Goal: Information Seeking & Learning: Understand process/instructions

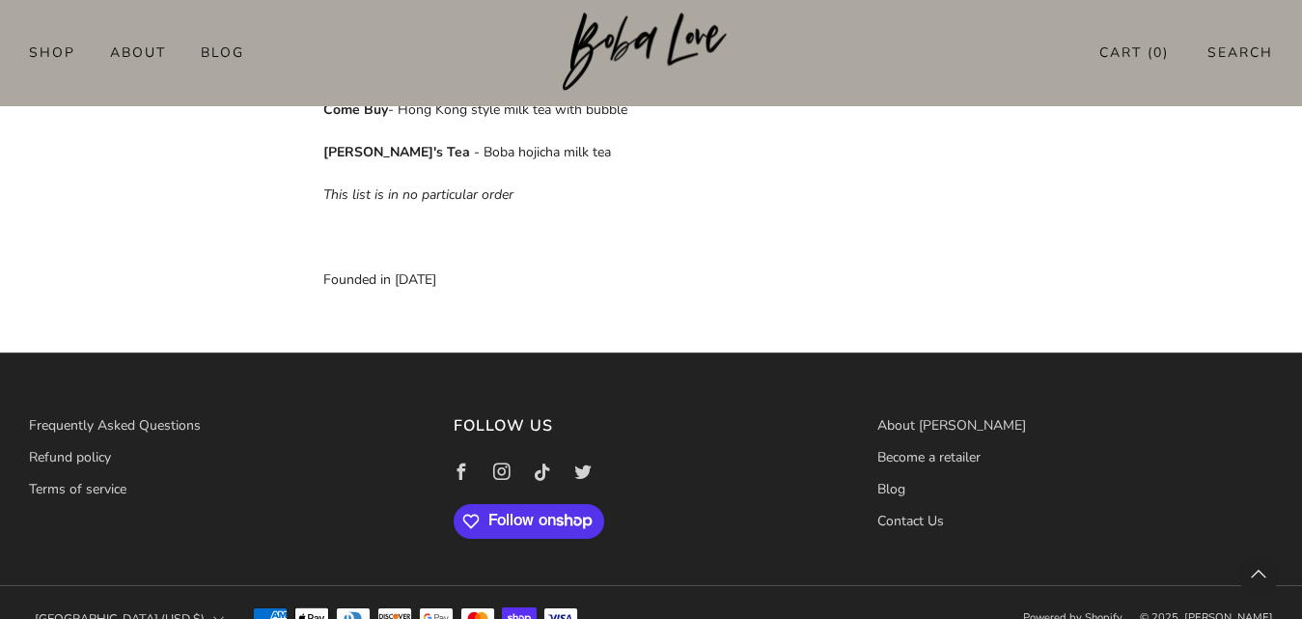
scroll to position [1514, 0]
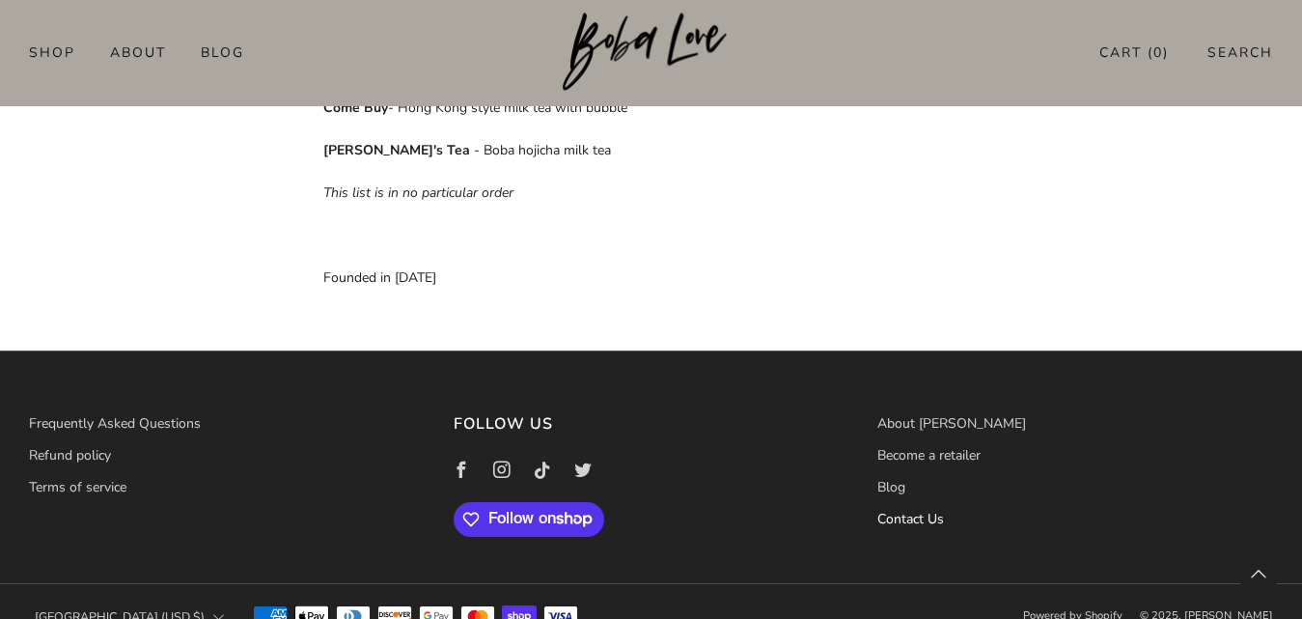
click at [920, 510] on link "Contact Us" at bounding box center [910, 519] width 67 height 18
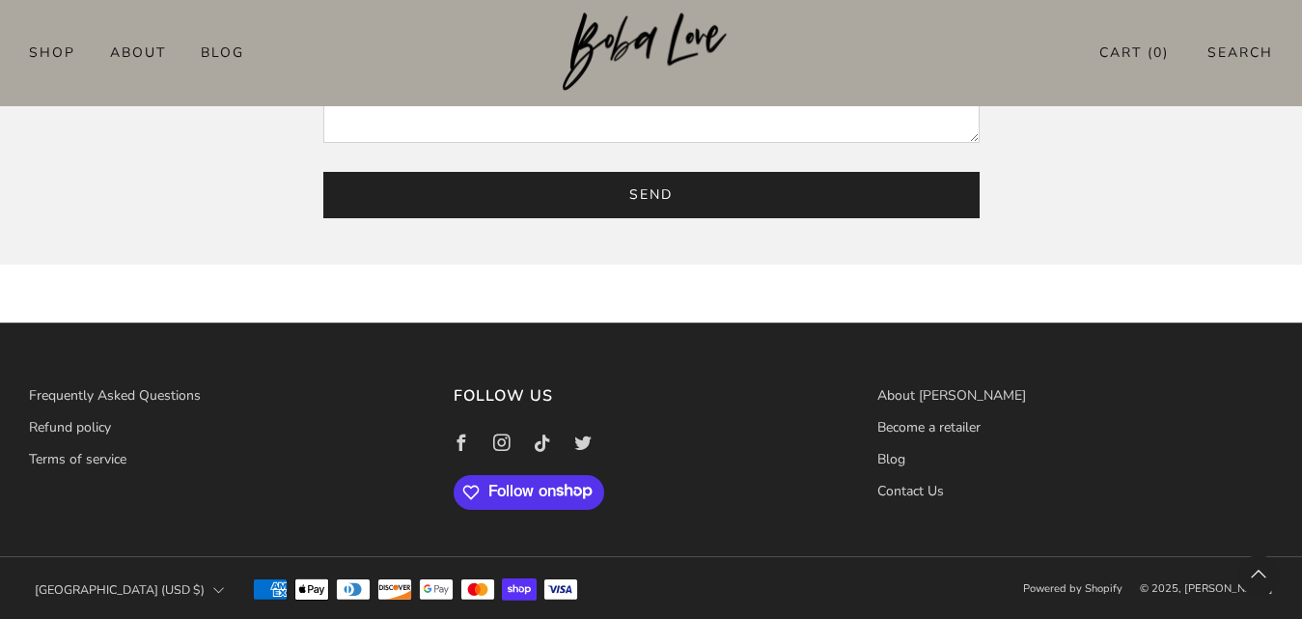
scroll to position [669, 0]
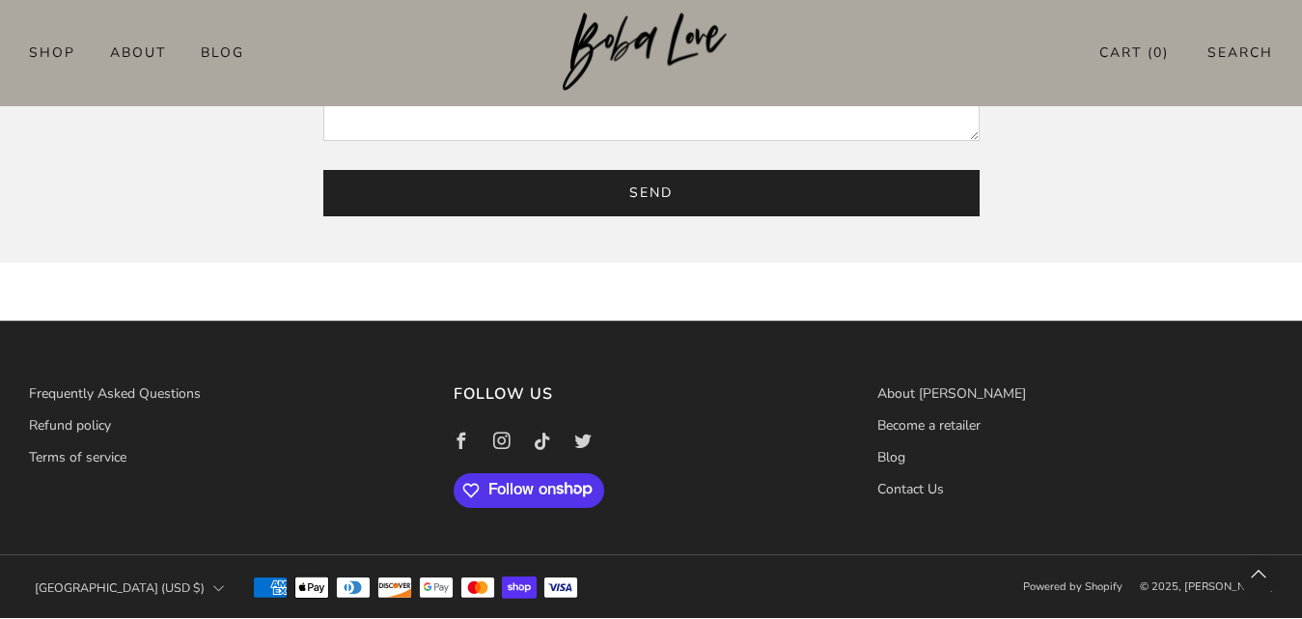
click at [88, 440] on li "Refund policy" at bounding box center [227, 425] width 396 height 29
click at [95, 455] on link "Terms of service" at bounding box center [77, 457] width 97 height 18
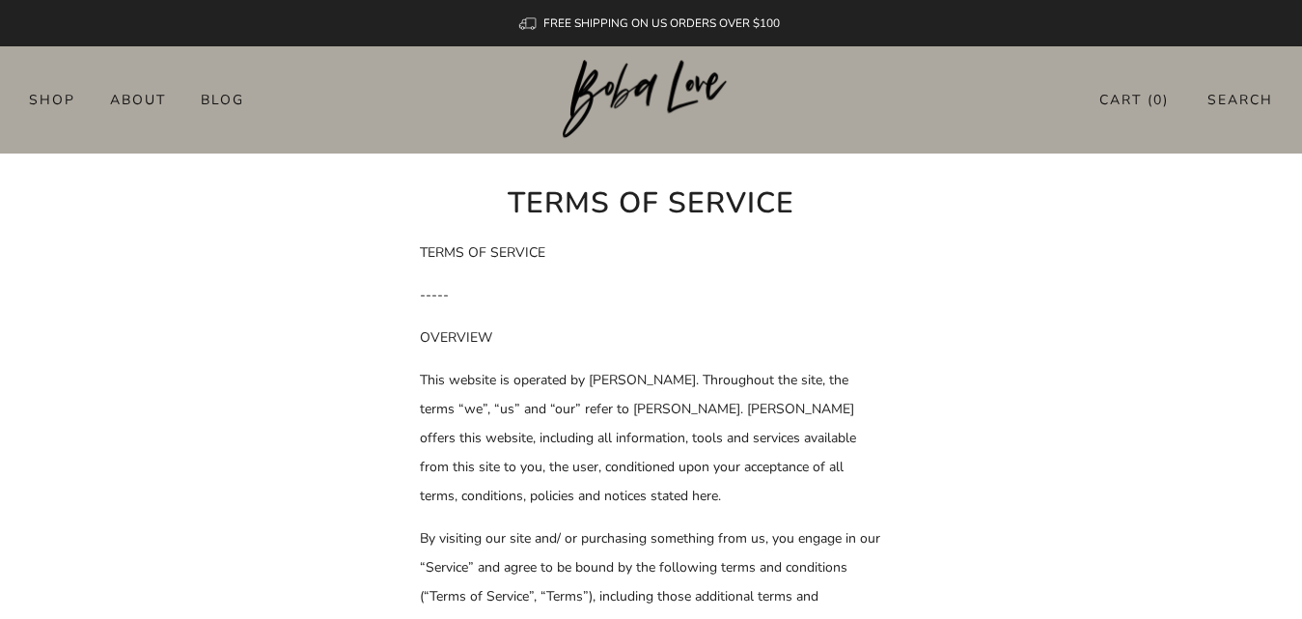
click at [586, 380] on p "This website is operated by Boba Love. Throughout the site, the terms “we”, “us…" at bounding box center [651, 438] width 463 height 145
drag, startPoint x: 586, startPoint y: 380, endPoint x: 634, endPoint y: 388, distance: 48.9
click at [635, 388] on p "This website is operated by Boba Love. Throughout the site, the terms “we”, “us…" at bounding box center [651, 438] width 463 height 145
copy p "Boba Love"
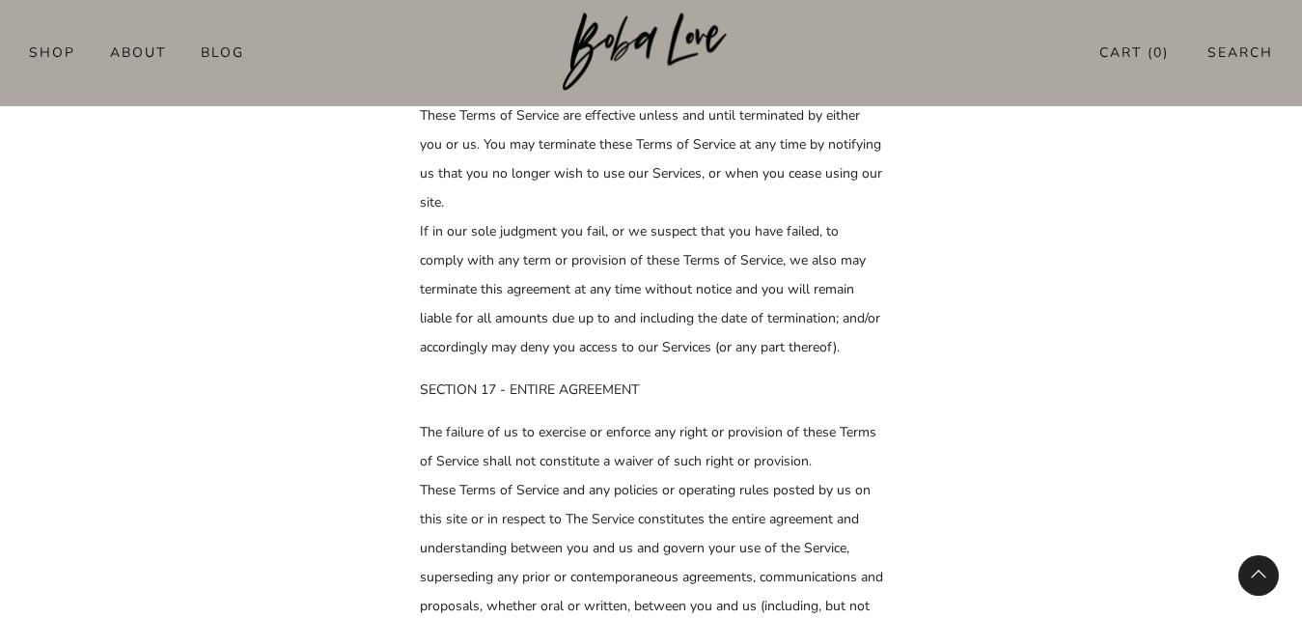
scroll to position [8205, 0]
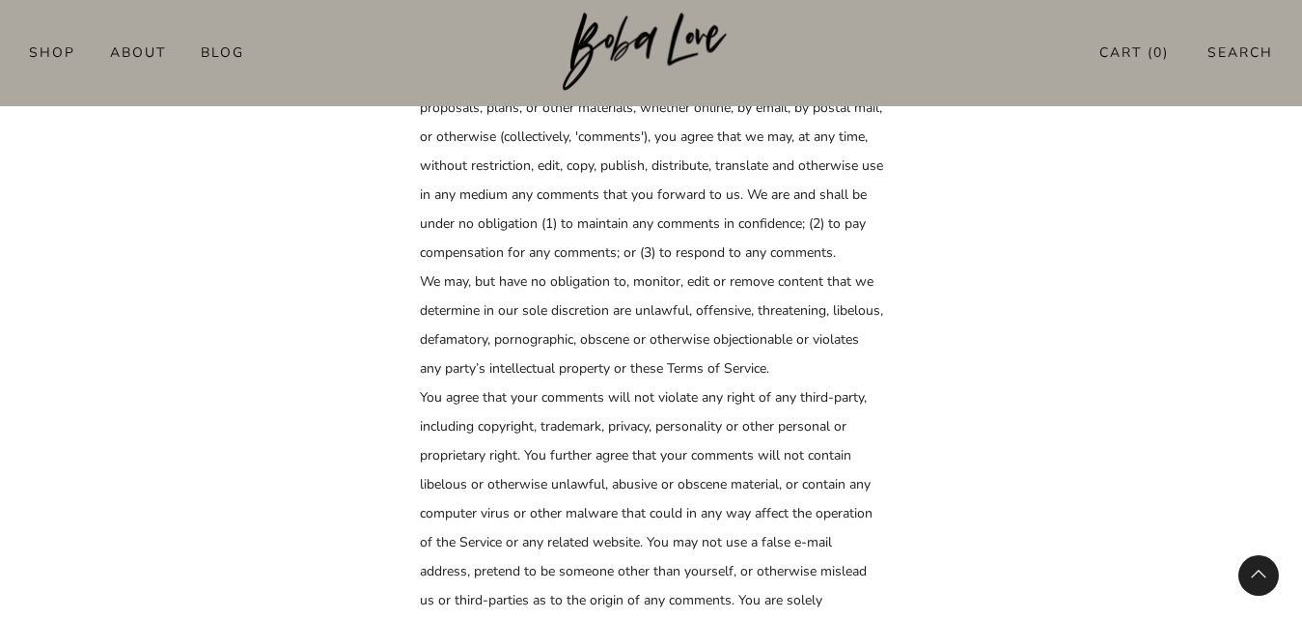
scroll to position [4979, 0]
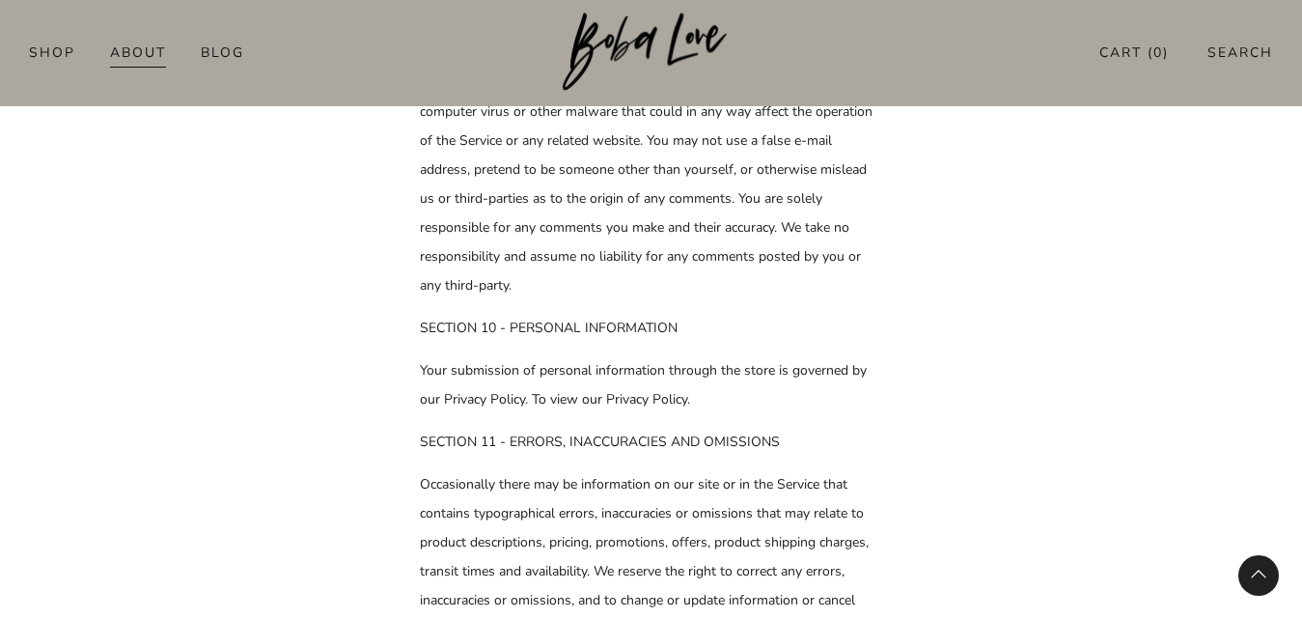
click at [143, 47] on link "About" at bounding box center [138, 52] width 56 height 31
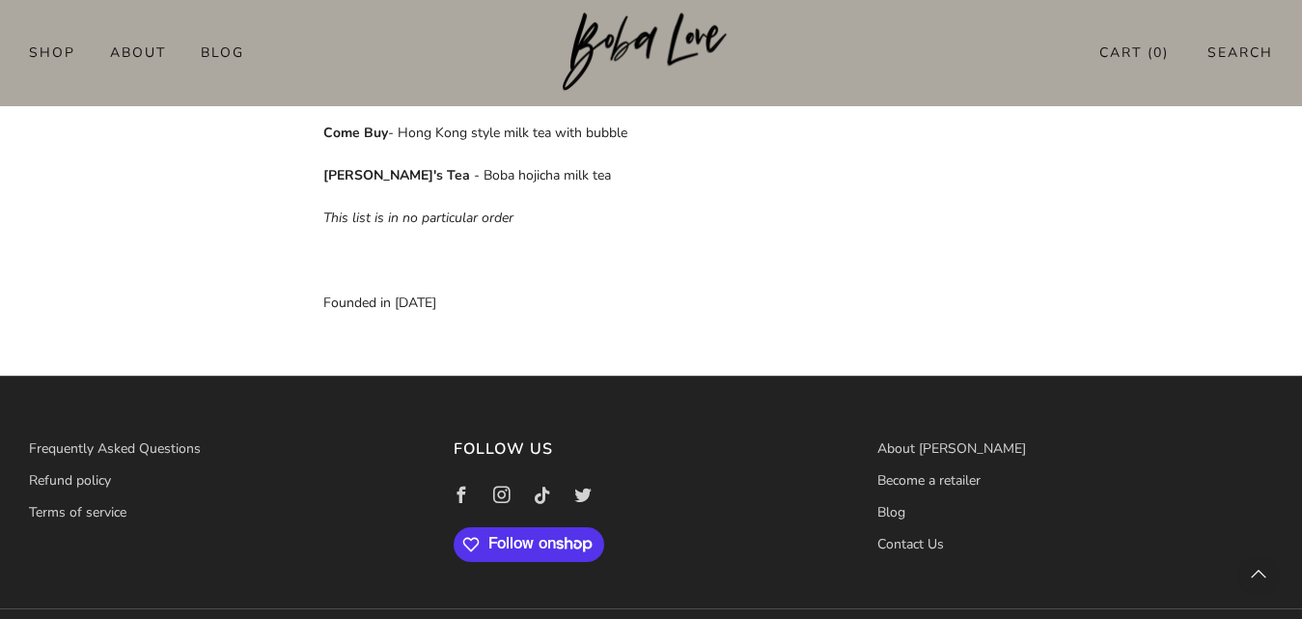
scroll to position [1514, 0]
